Goal: Navigation & Orientation: Find specific page/section

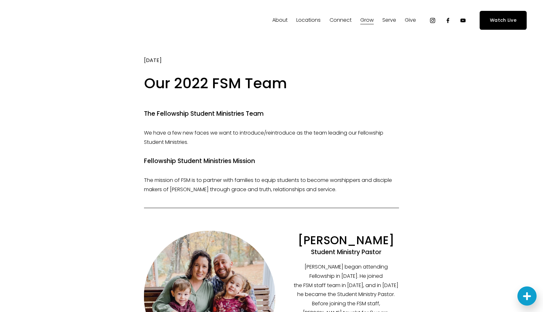
click at [278, 22] on span "About" at bounding box center [279, 20] width 15 height 9
click at [0, 0] on span "Our Values" at bounding box center [0, 0] width 0 height 0
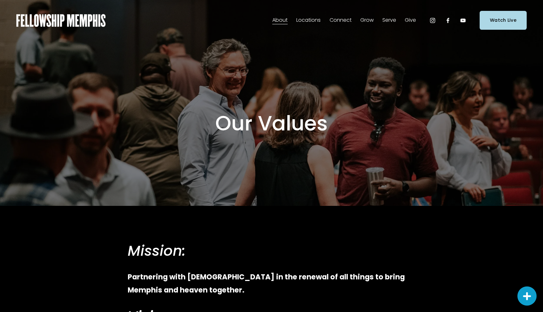
click at [79, 22] on img at bounding box center [60, 20] width 89 height 13
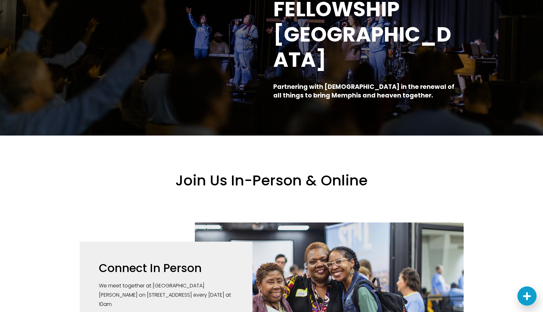
scroll to position [34, 0]
